Goal: Transaction & Acquisition: Purchase product/service

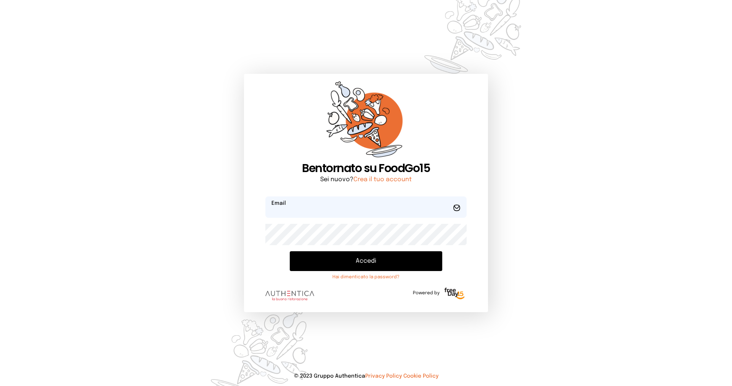
type input "**********"
click at [336, 261] on button "Accedi" at bounding box center [366, 261] width 152 height 20
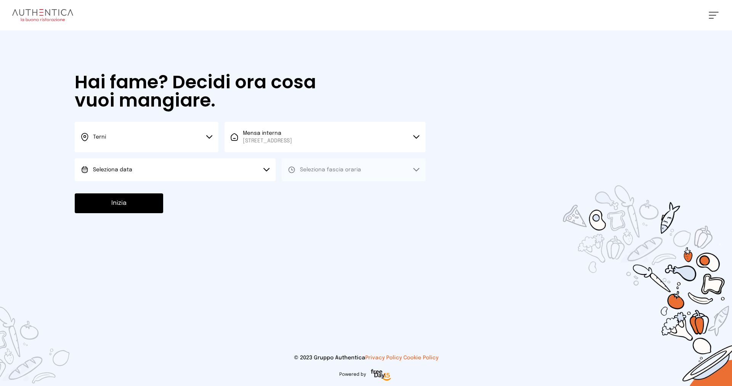
click at [141, 171] on button "Seleziona data" at bounding box center [175, 170] width 201 height 23
click at [139, 186] on li "[DATE], [DATE]" at bounding box center [175, 191] width 201 height 20
click at [319, 170] on span "Seleziona fascia oraria" at bounding box center [330, 169] width 61 height 5
click at [316, 192] on span "Pranzo" at bounding box center [309, 191] width 18 height 8
click at [305, 175] on button "Pranzo" at bounding box center [354, 170] width 144 height 23
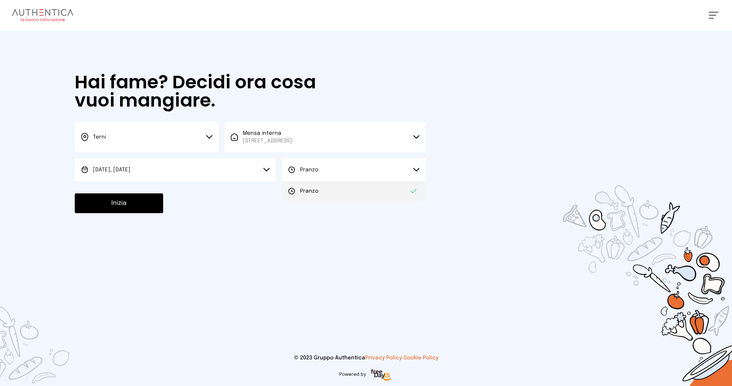
click at [320, 187] on li "Pranzo" at bounding box center [354, 191] width 144 height 20
click at [150, 207] on button "Inizia" at bounding box center [119, 204] width 88 height 20
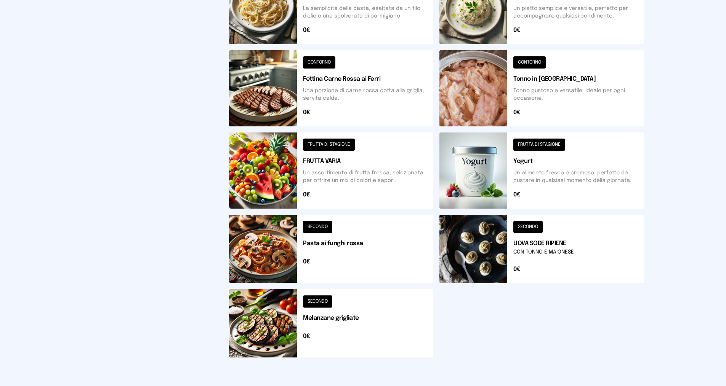
scroll to position [114, 0]
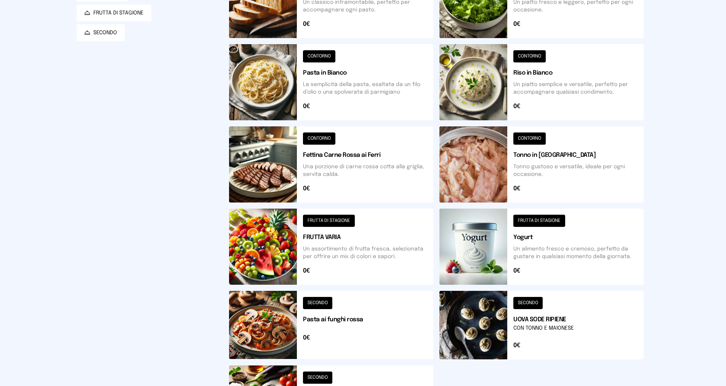
click at [316, 140] on button at bounding box center [331, 165] width 204 height 76
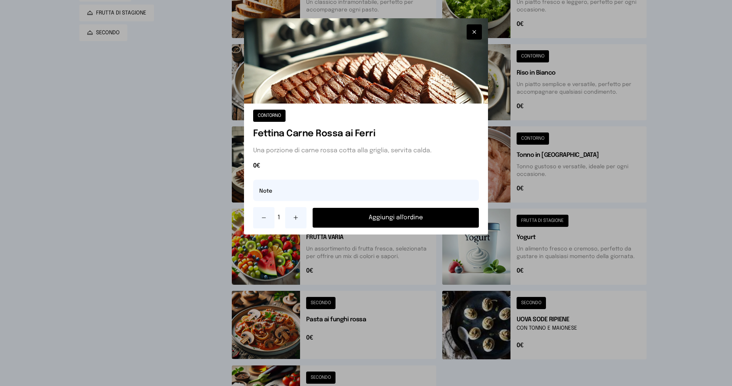
click at [293, 218] on icon at bounding box center [296, 218] width 6 height 6
click at [371, 212] on button "Aggiungi all'ordine" at bounding box center [395, 218] width 166 height 20
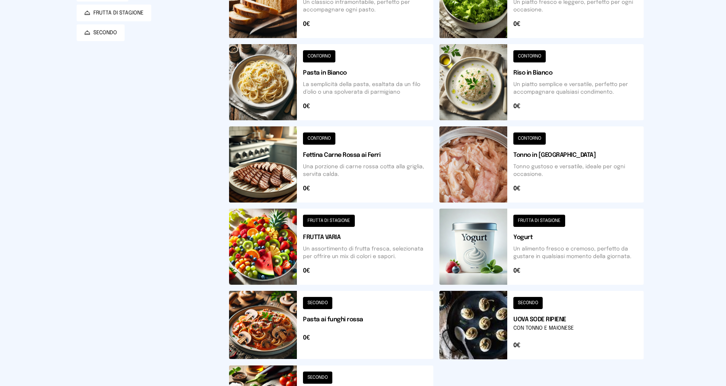
click at [323, 304] on button at bounding box center [331, 325] width 204 height 69
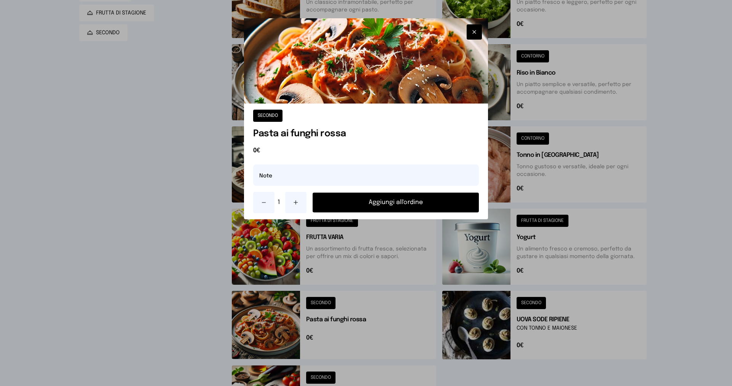
click at [295, 204] on icon at bounding box center [296, 203] width 6 height 6
click at [296, 204] on icon at bounding box center [296, 203] width 6 height 6
click at [296, 204] on icon at bounding box center [296, 203] width 0 height 4
click at [345, 202] on button "Aggiungi all'ordine" at bounding box center [395, 203] width 166 height 20
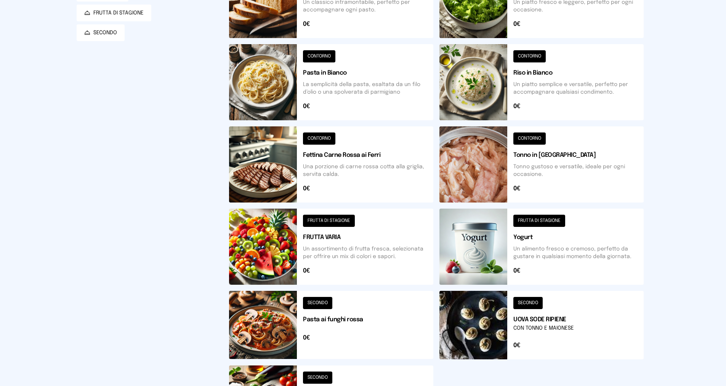
click at [521, 56] on button at bounding box center [541, 82] width 204 height 76
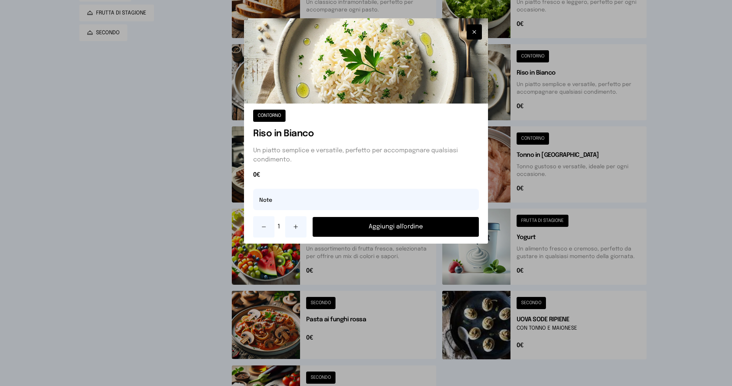
click at [395, 228] on button "Aggiungi all'ordine" at bounding box center [395, 227] width 166 height 20
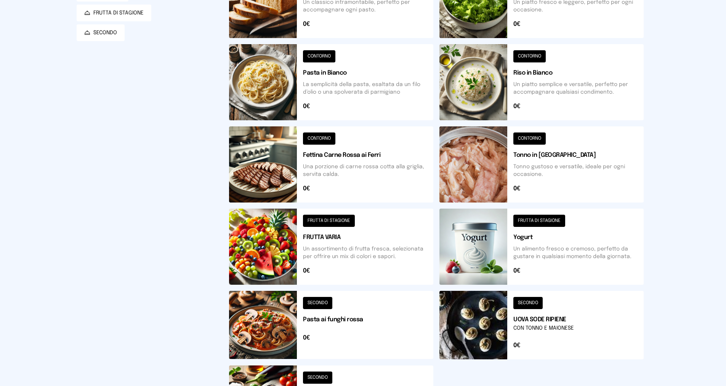
scroll to position [191, 0]
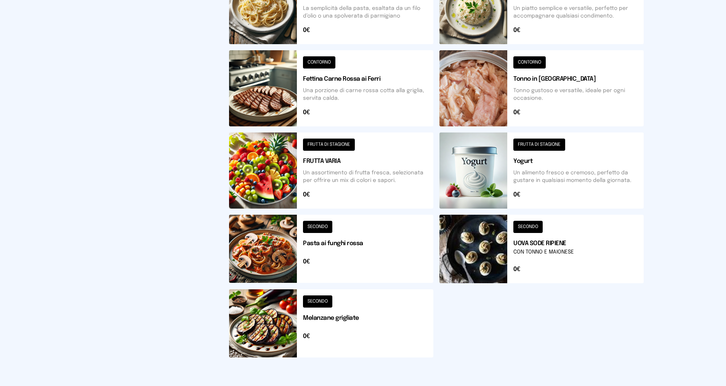
click at [319, 301] on button at bounding box center [331, 324] width 204 height 68
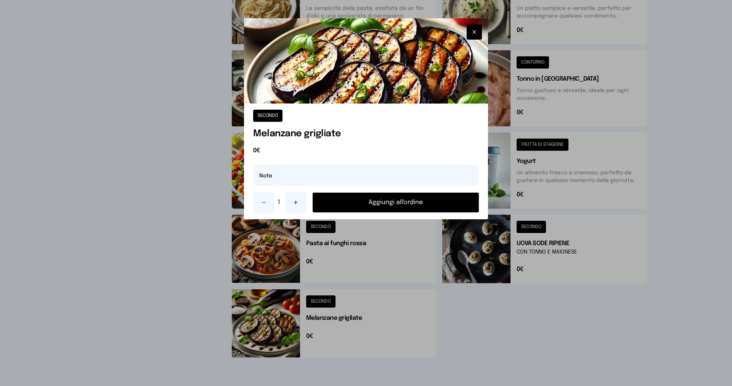
click at [293, 199] on button at bounding box center [295, 202] width 21 height 21
click at [340, 204] on button "Aggiungi all'ordine" at bounding box center [395, 203] width 166 height 20
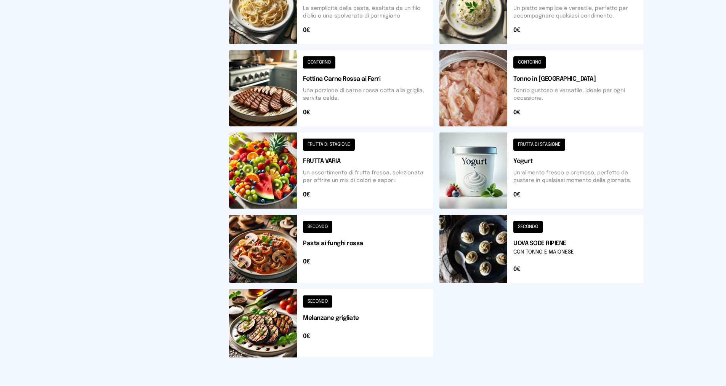
scroll to position [0, 0]
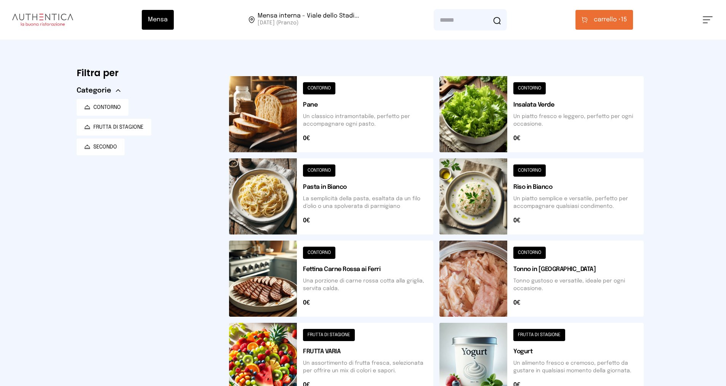
click at [536, 85] on button at bounding box center [541, 114] width 204 height 76
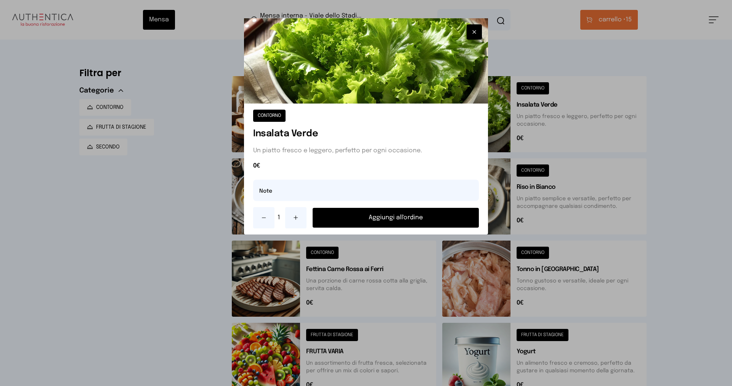
click at [345, 219] on button "Aggiungi all'ordine" at bounding box center [395, 218] width 166 height 20
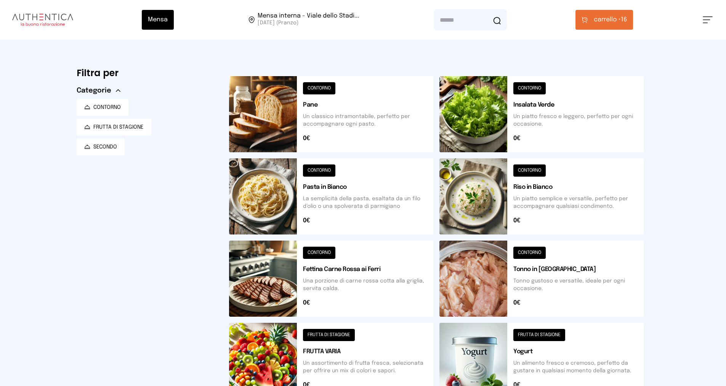
click at [598, 18] on span "carrello •" at bounding box center [607, 19] width 27 height 9
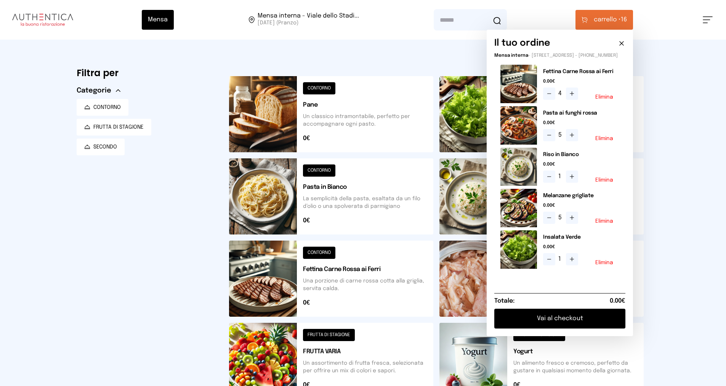
click at [578, 97] on button at bounding box center [572, 94] width 12 height 12
click at [325, 85] on button at bounding box center [331, 114] width 204 height 76
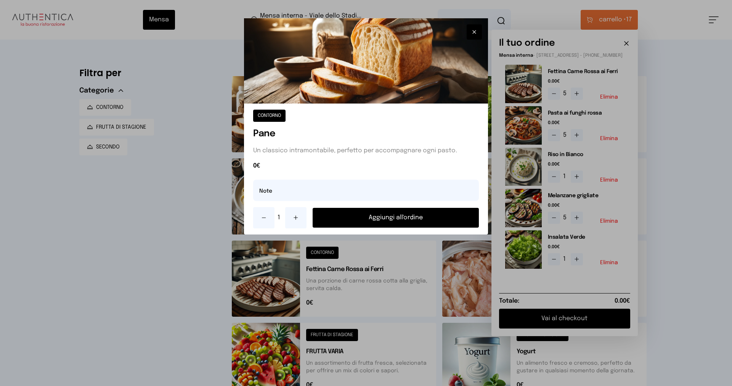
click at [295, 216] on icon at bounding box center [296, 218] width 6 height 6
click at [360, 223] on button "Aggiungi all'ordine" at bounding box center [395, 218] width 166 height 20
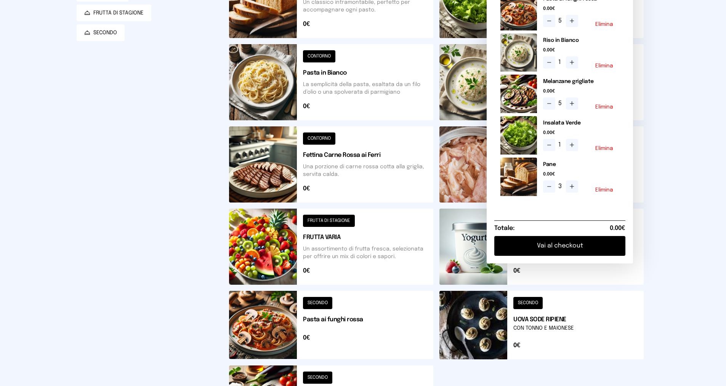
scroll to position [191, 0]
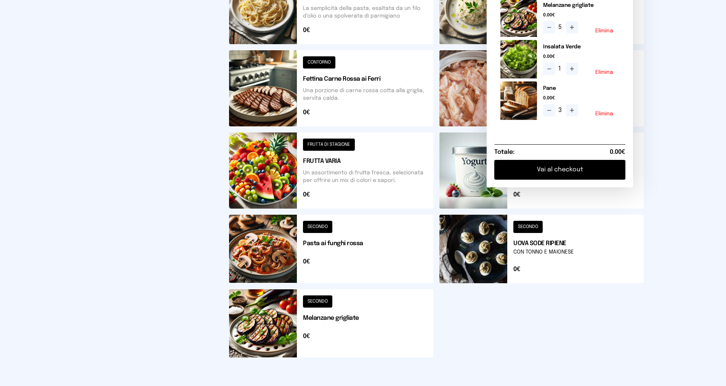
click at [533, 224] on button at bounding box center [541, 249] width 204 height 69
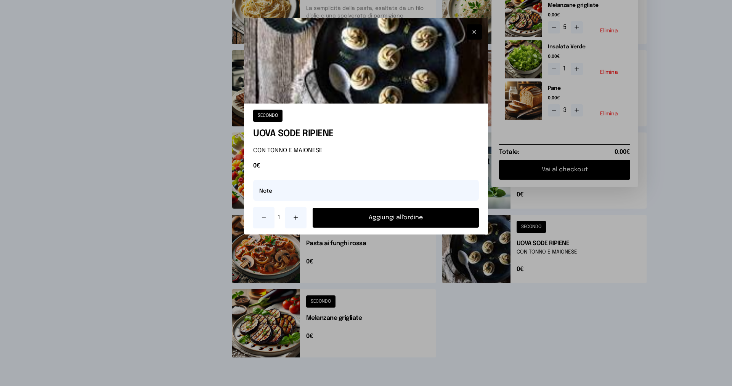
click at [420, 214] on button "Aggiungi all'ordine" at bounding box center [395, 218] width 166 height 20
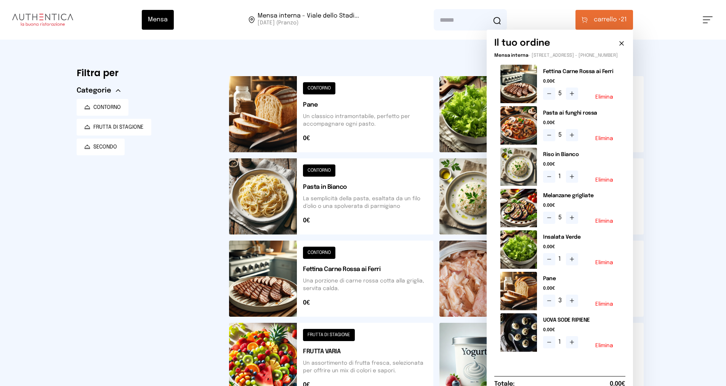
scroll to position [114, 0]
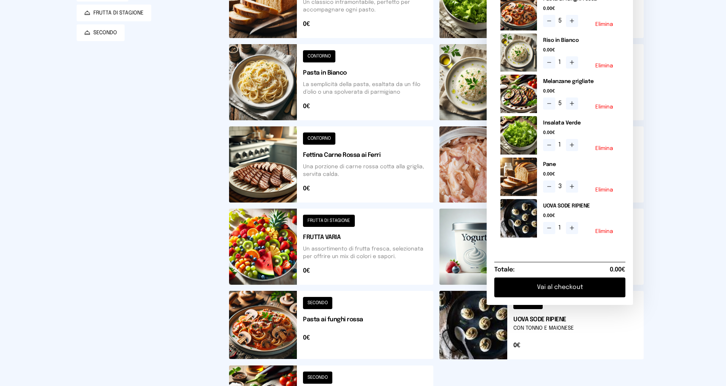
click at [336, 220] on button at bounding box center [331, 247] width 204 height 76
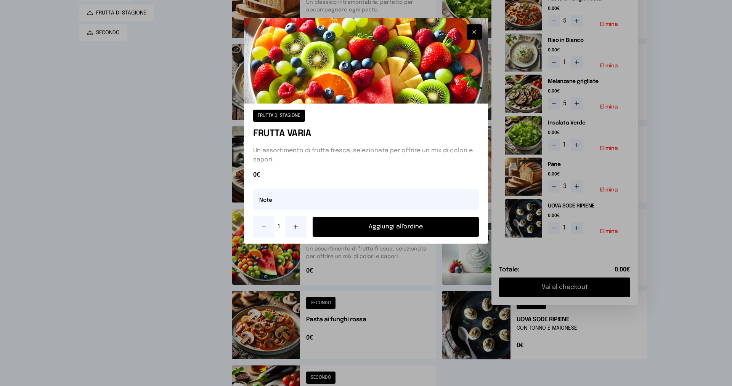
click at [296, 229] on icon at bounding box center [296, 227] width 6 height 6
click at [368, 229] on button "Aggiungi all'ordine" at bounding box center [395, 227] width 166 height 20
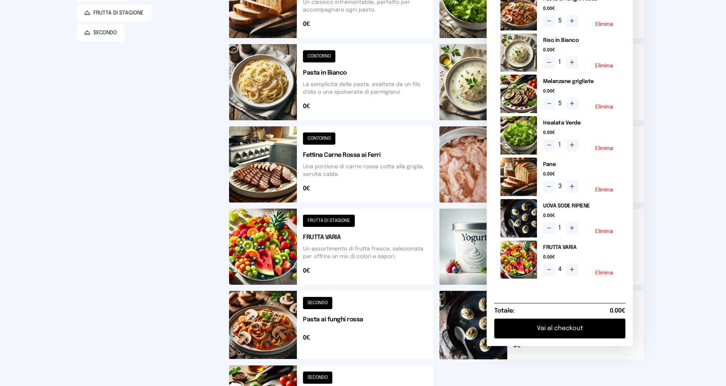
click at [545, 331] on button "Vai al checkout" at bounding box center [559, 329] width 131 height 20
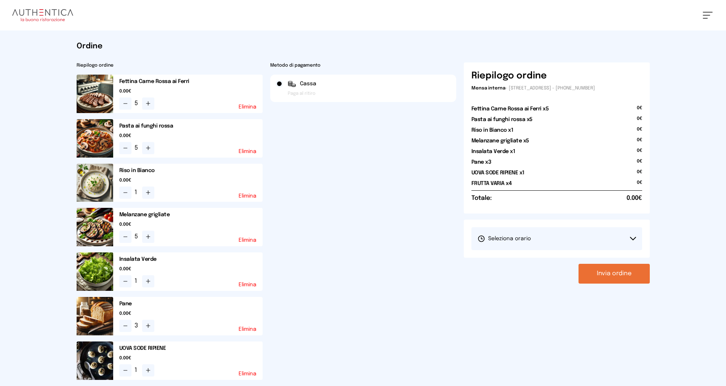
click at [593, 273] on button "Invia ordine" at bounding box center [613, 274] width 71 height 20
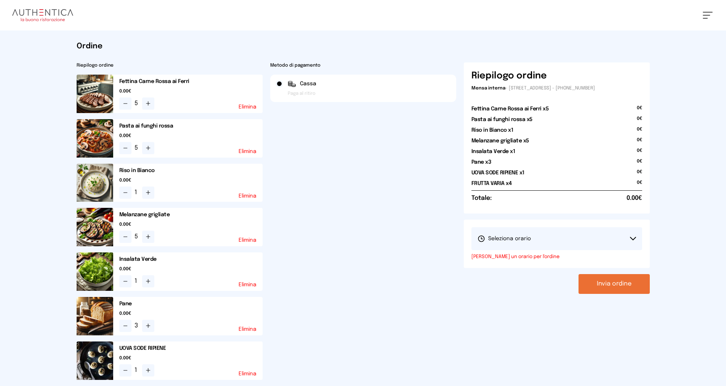
click at [558, 236] on button "Seleziona orario" at bounding box center [556, 238] width 171 height 23
click at [544, 254] on li "1° Turno (13:00 - 15:00)" at bounding box center [556, 260] width 171 height 20
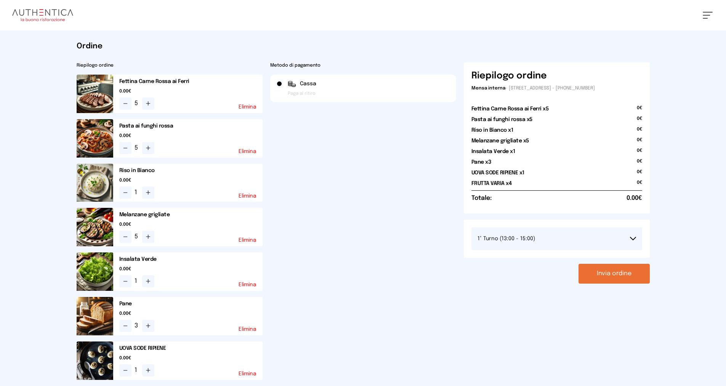
click at [594, 272] on button "Invia ordine" at bounding box center [613, 274] width 71 height 20
